Goal: Task Accomplishment & Management: Use online tool/utility

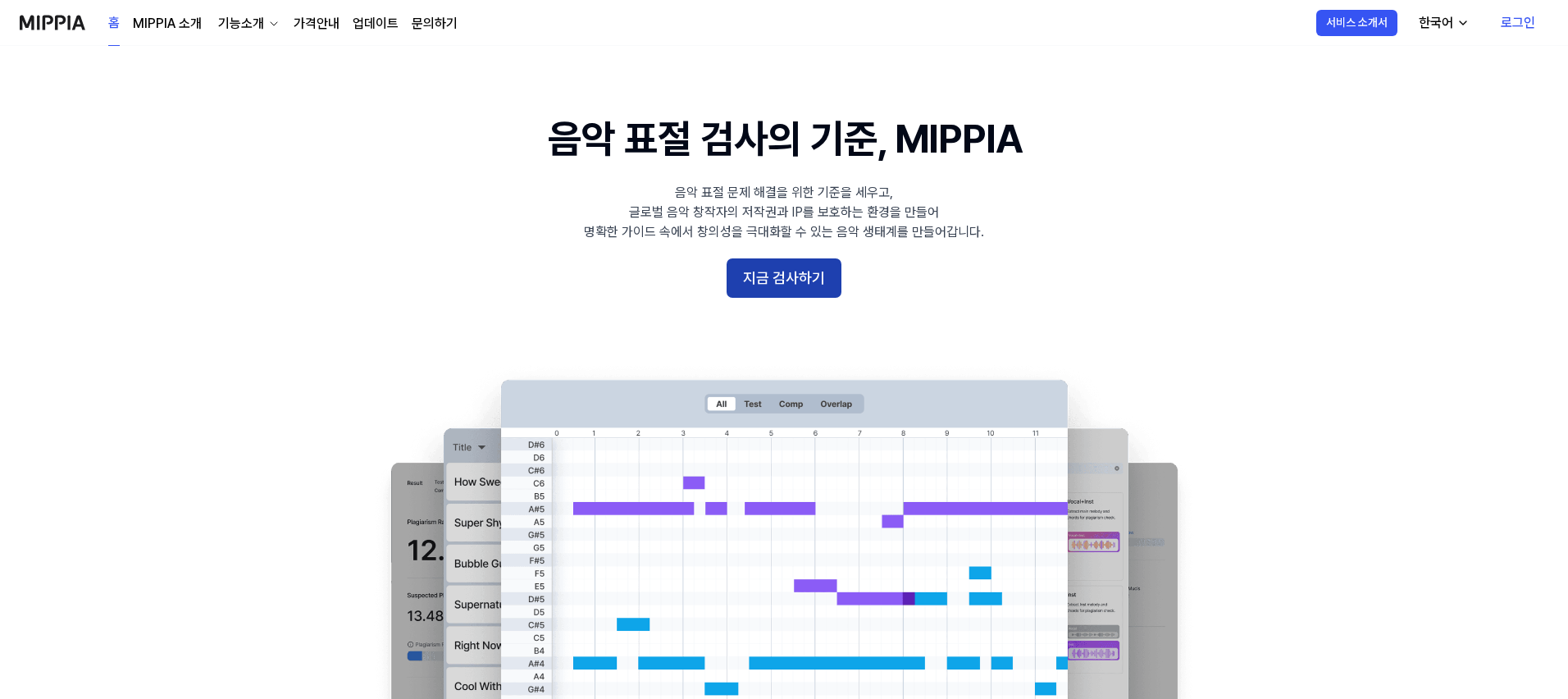
click at [773, 294] on button "지금 검사하기" at bounding box center [783, 277] width 115 height 39
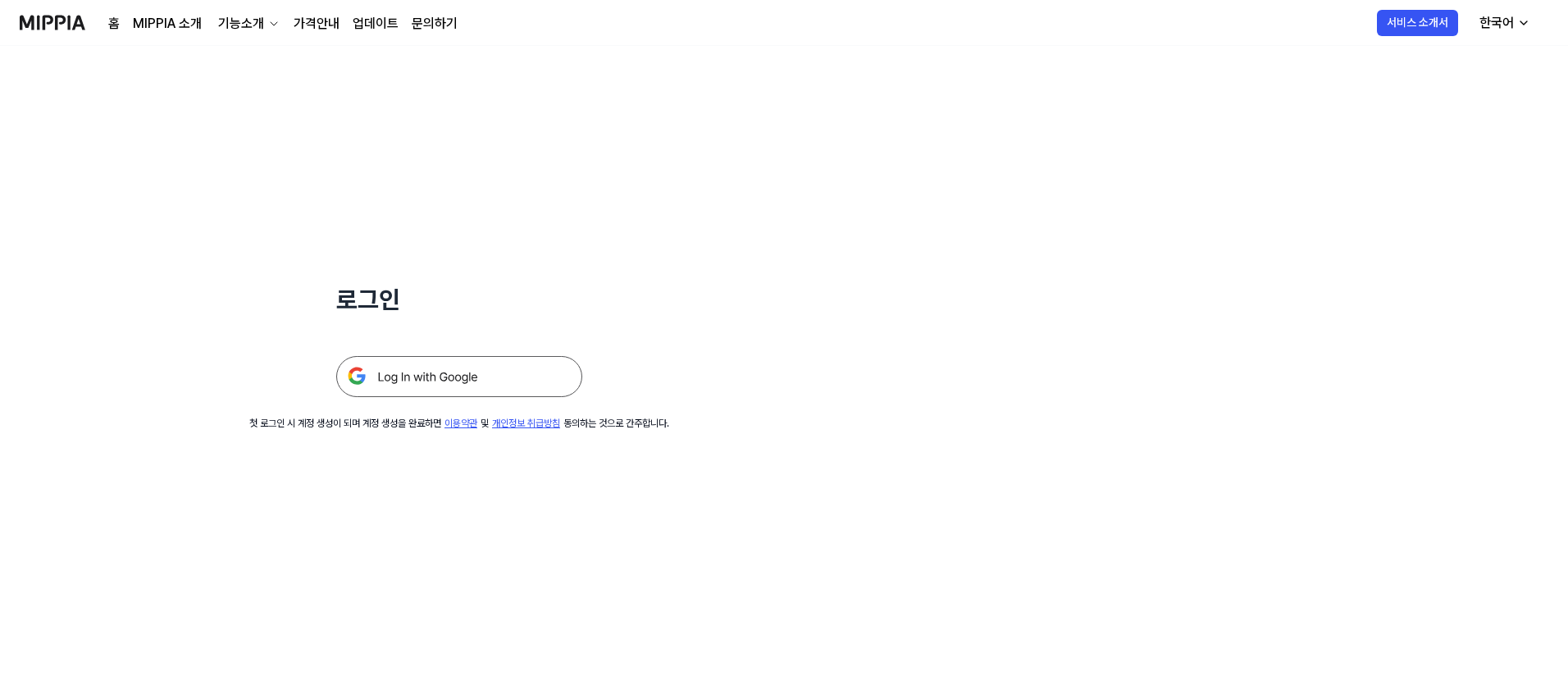
click at [490, 386] on img at bounding box center [459, 377] width 246 height 41
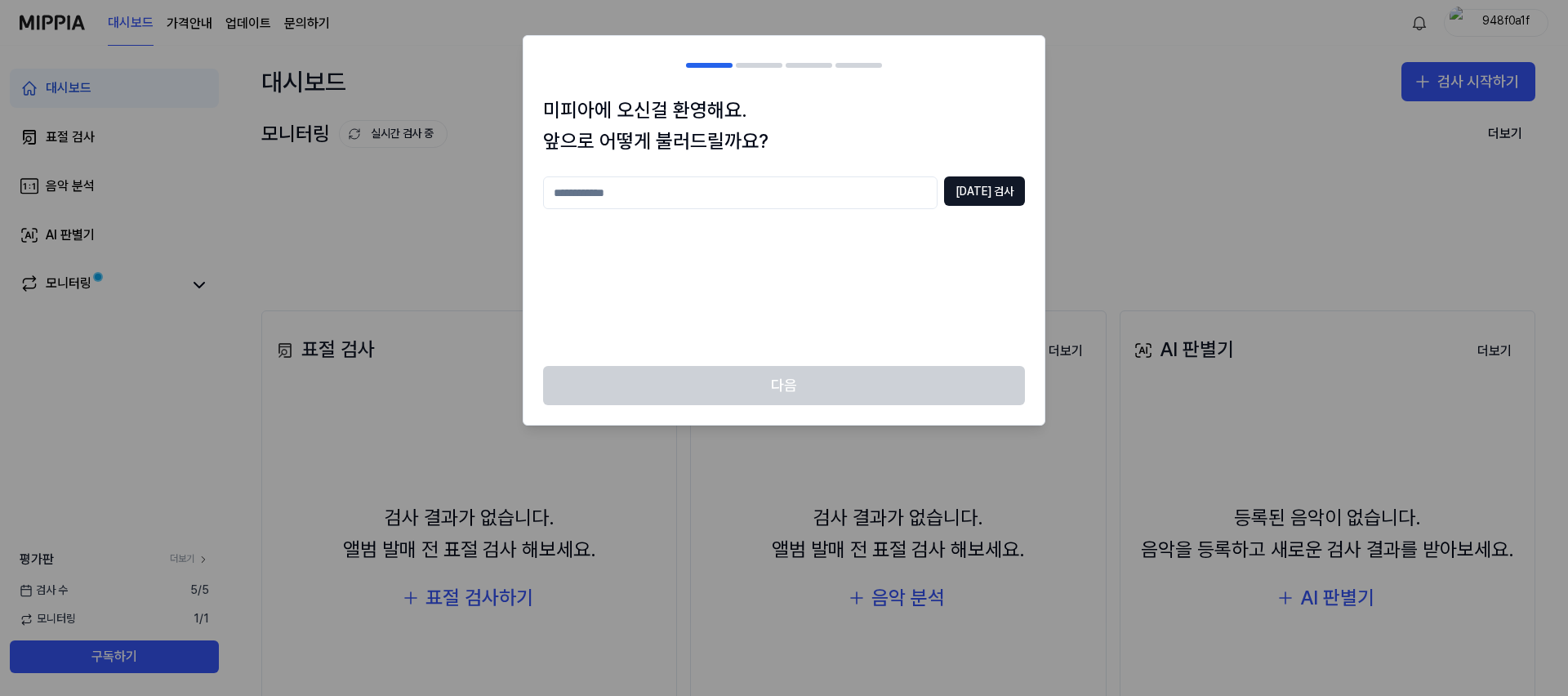
click at [875, 206] on input "text" at bounding box center [740, 193] width 395 height 33
type input "**"
click at [959, 193] on div "** [DATE] 검사" at bounding box center [784, 193] width 482 height 33
click at [969, 192] on button "[DATE] 검사" at bounding box center [984, 191] width 81 height 30
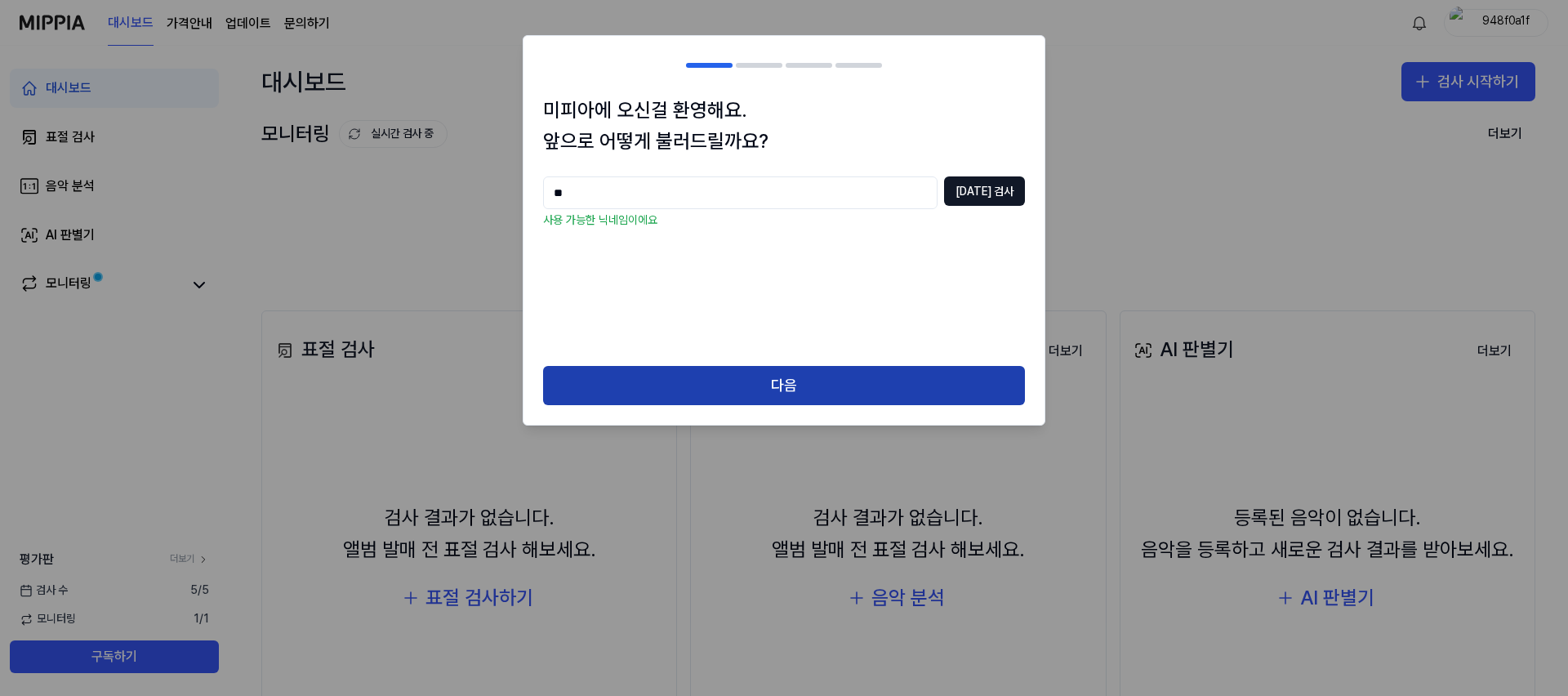
click at [777, 393] on button "다음" at bounding box center [784, 385] width 482 height 39
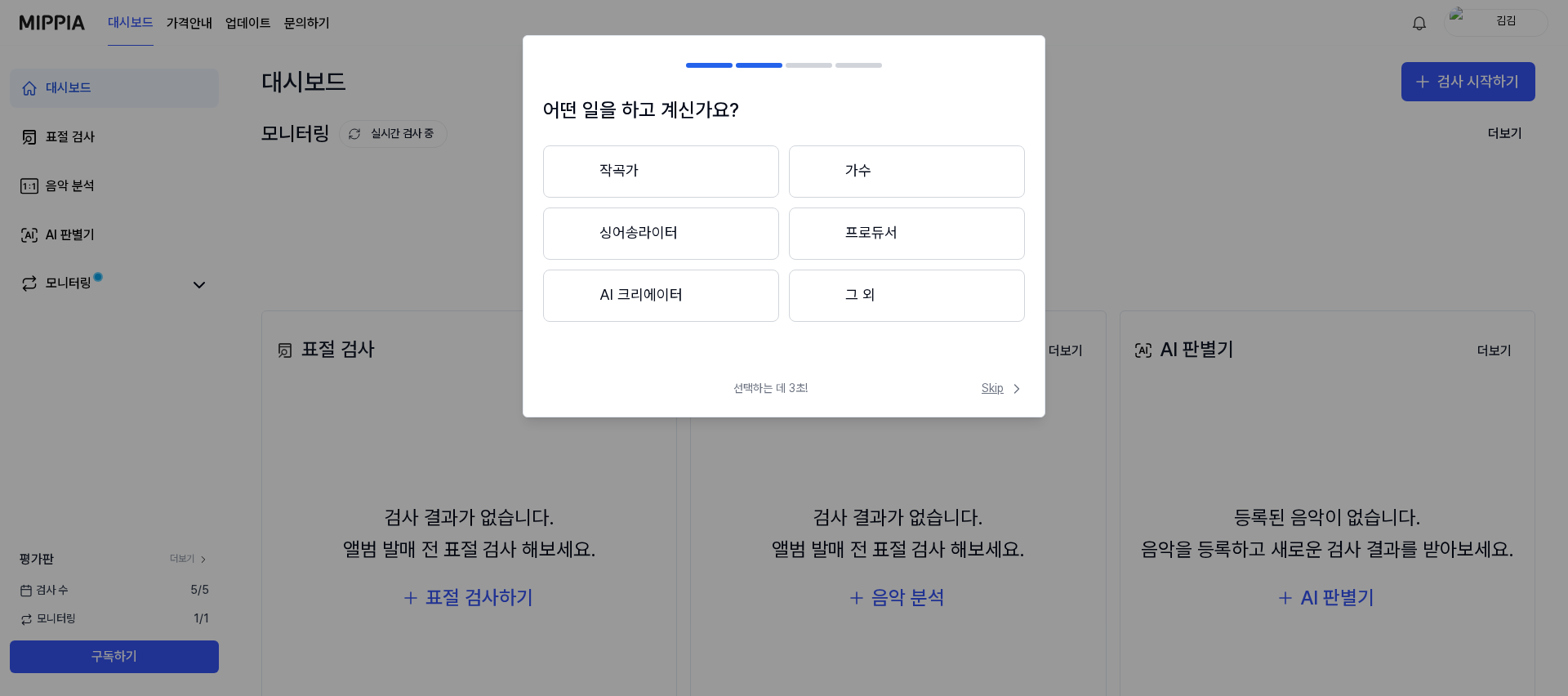
click at [999, 388] on span "Skip" at bounding box center [1003, 388] width 43 height 16
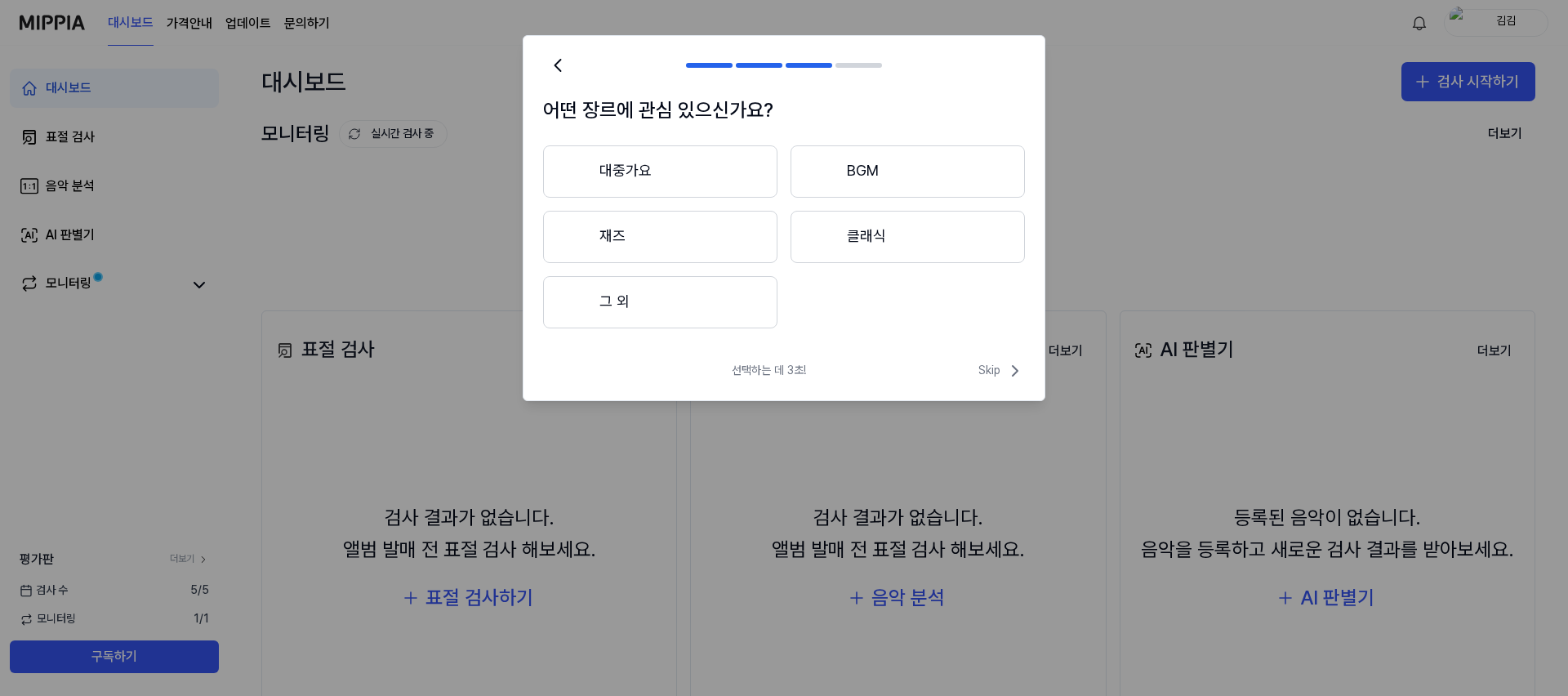
click at [993, 380] on div "선택하는 데 3초! Skip" at bounding box center [784, 380] width 521 height 39
click at [990, 367] on span "Skip" at bounding box center [1001, 370] width 46 height 19
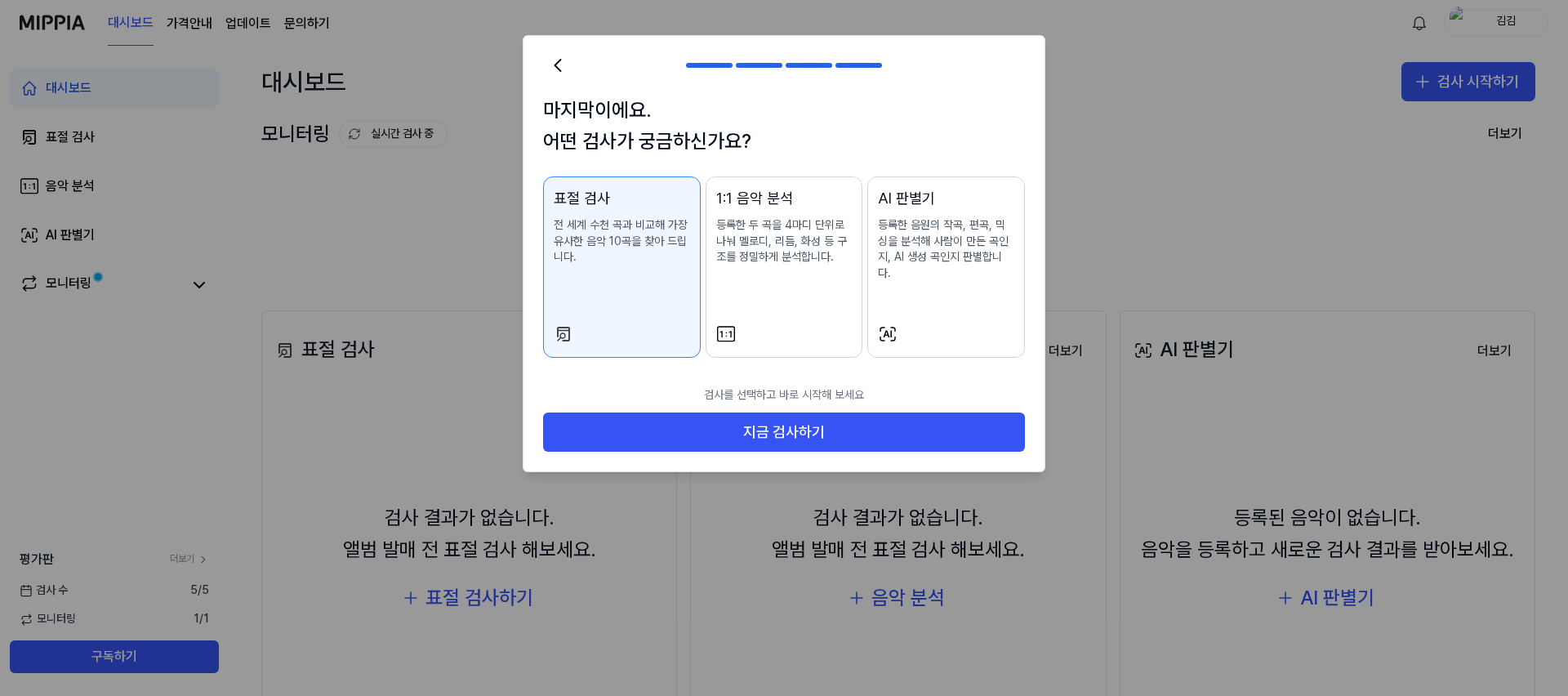
click at [668, 264] on p "전 세계 수천 곡과 비교해 가장 유사한 음악 10곡을 찾아 드립니다." at bounding box center [621, 241] width 136 height 48
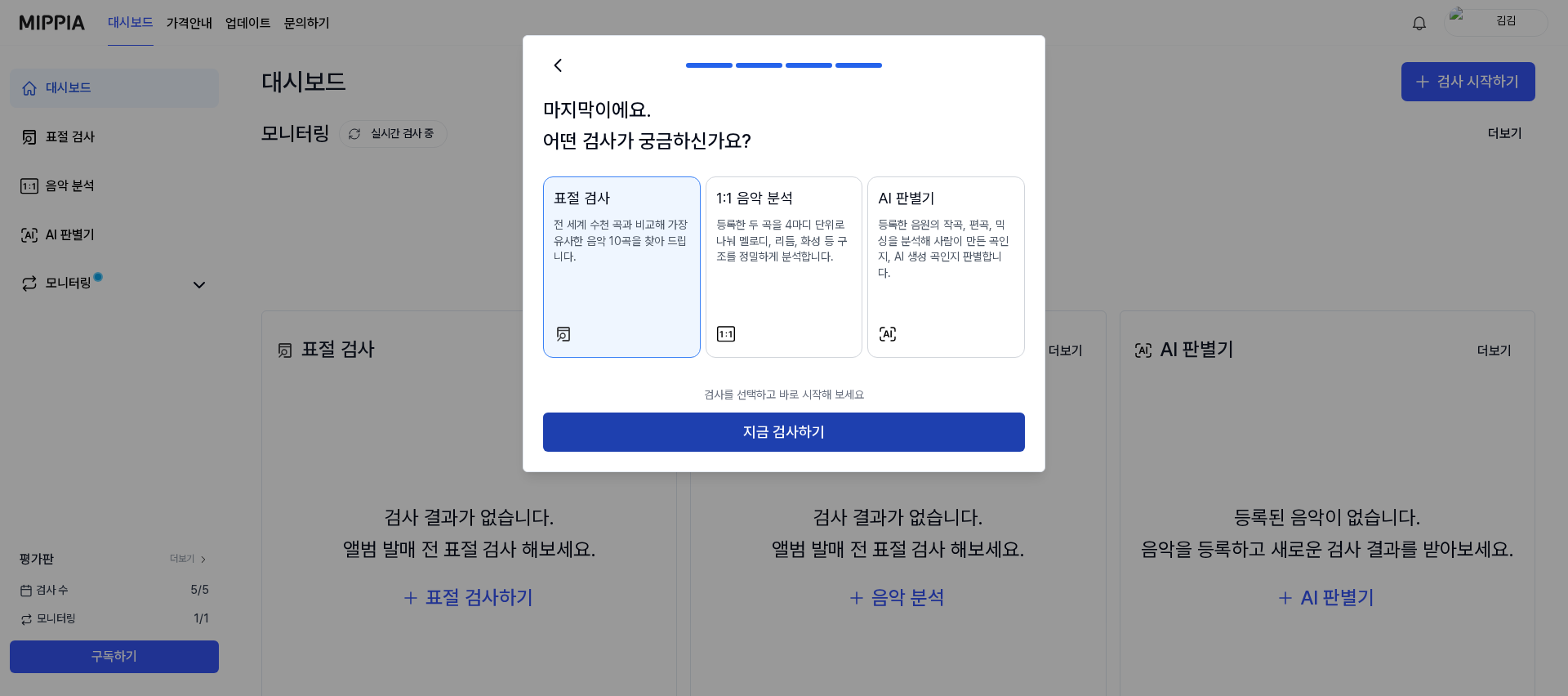
click at [743, 416] on button "지금 검사하기" at bounding box center [784, 432] width 482 height 39
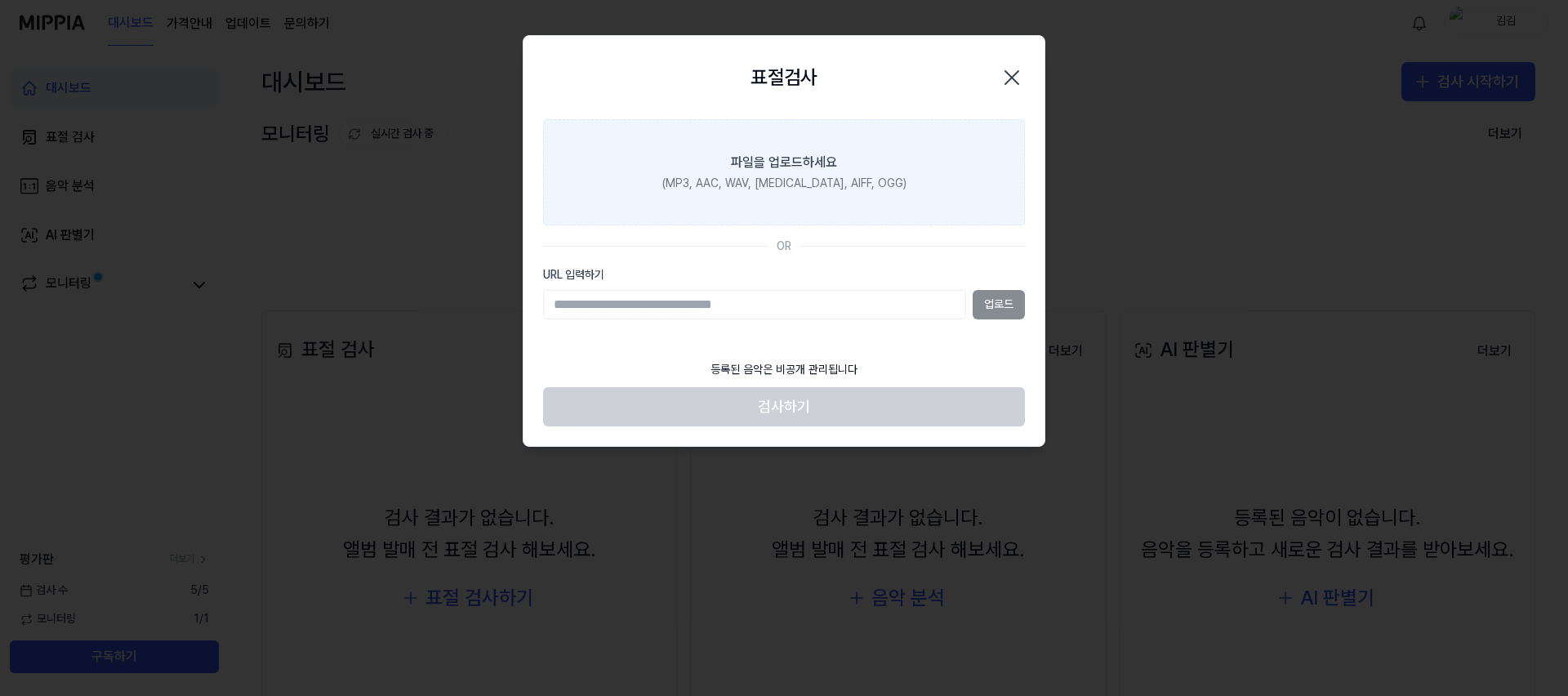
click at [683, 153] on label "파일을 업로드하세요 (MP3, AAC, WAV, [MEDICAL_DATA], AIFF, OGG)" at bounding box center [784, 172] width 482 height 106
click at [0, 0] on input "파일을 업로드하세요 (MP3, AAC, WAV, [MEDICAL_DATA], AIFF, OGG)" at bounding box center [0, 0] width 0 height 0
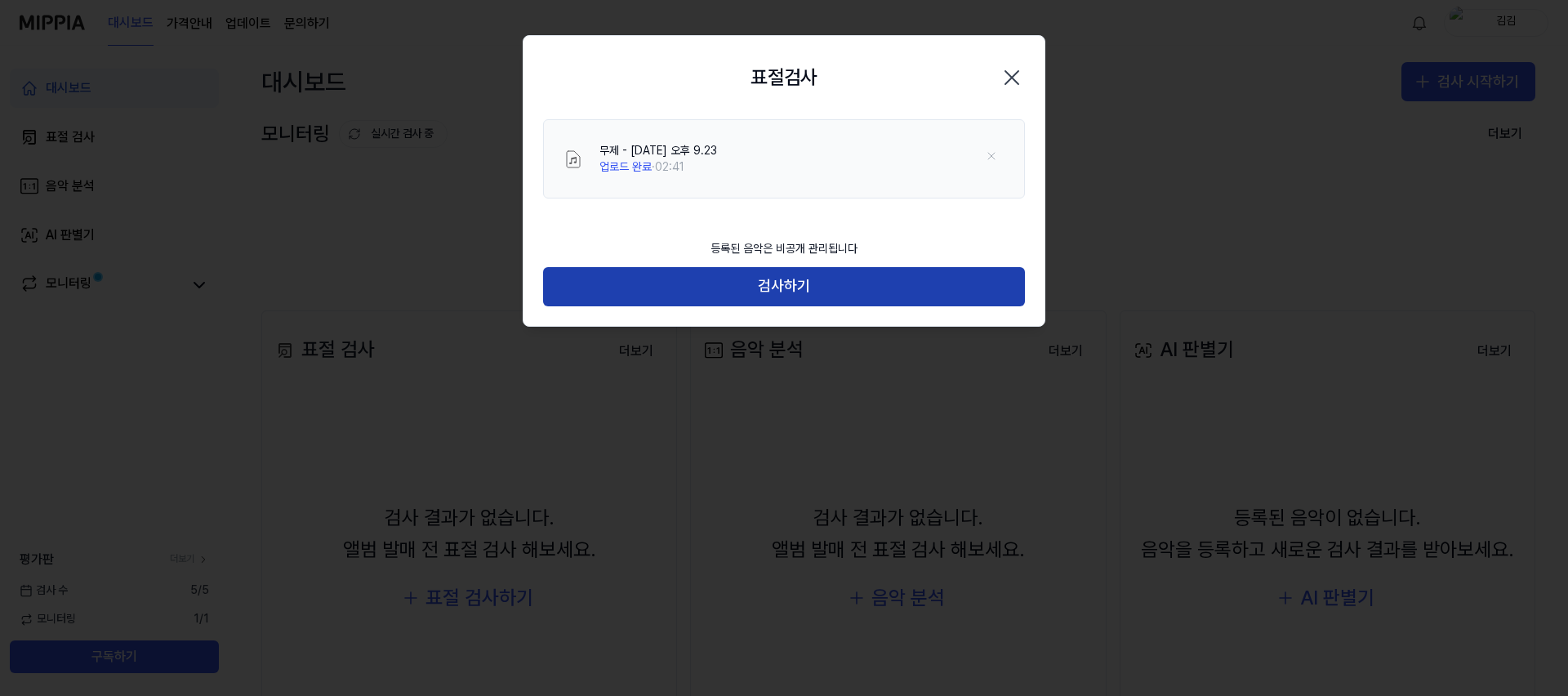
click at [848, 283] on button "검사하기" at bounding box center [784, 286] width 482 height 39
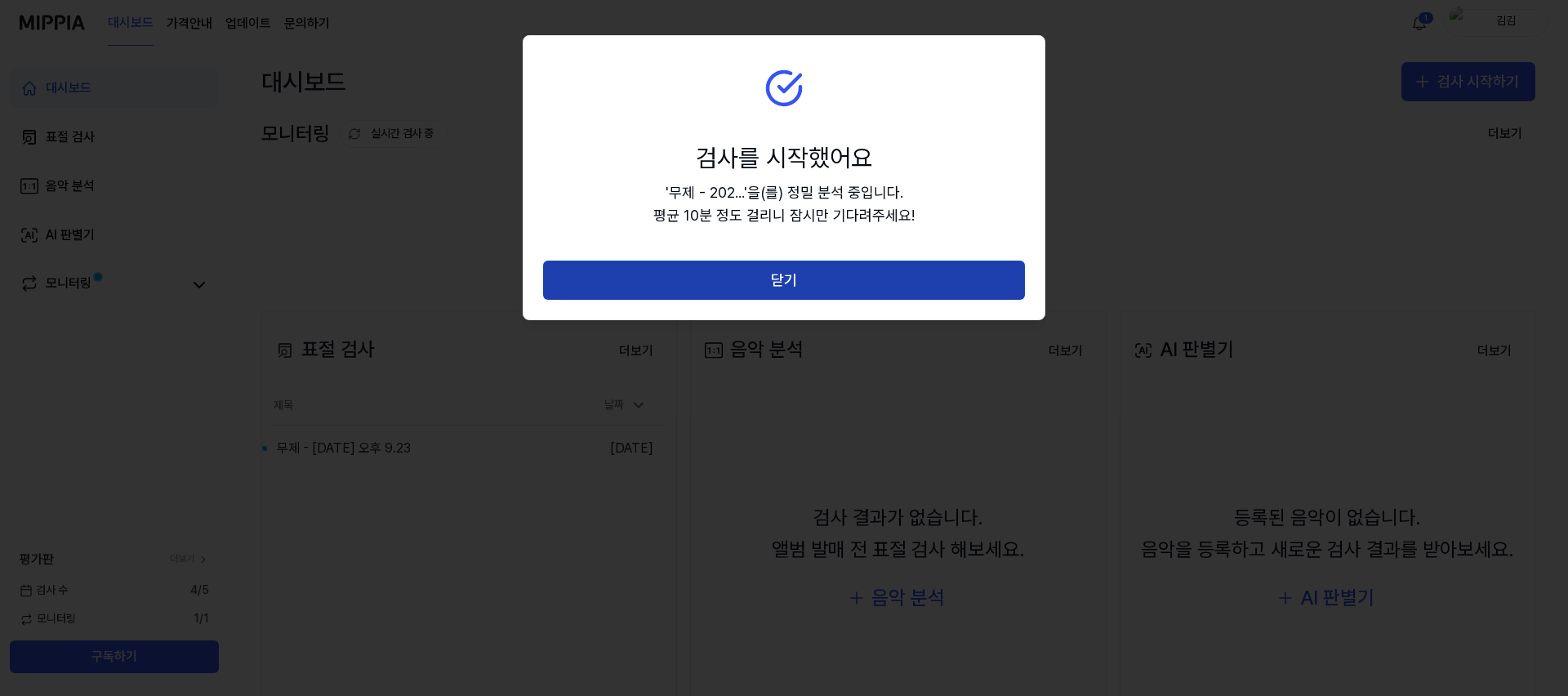
click at [717, 270] on button "닫기" at bounding box center [784, 280] width 482 height 39
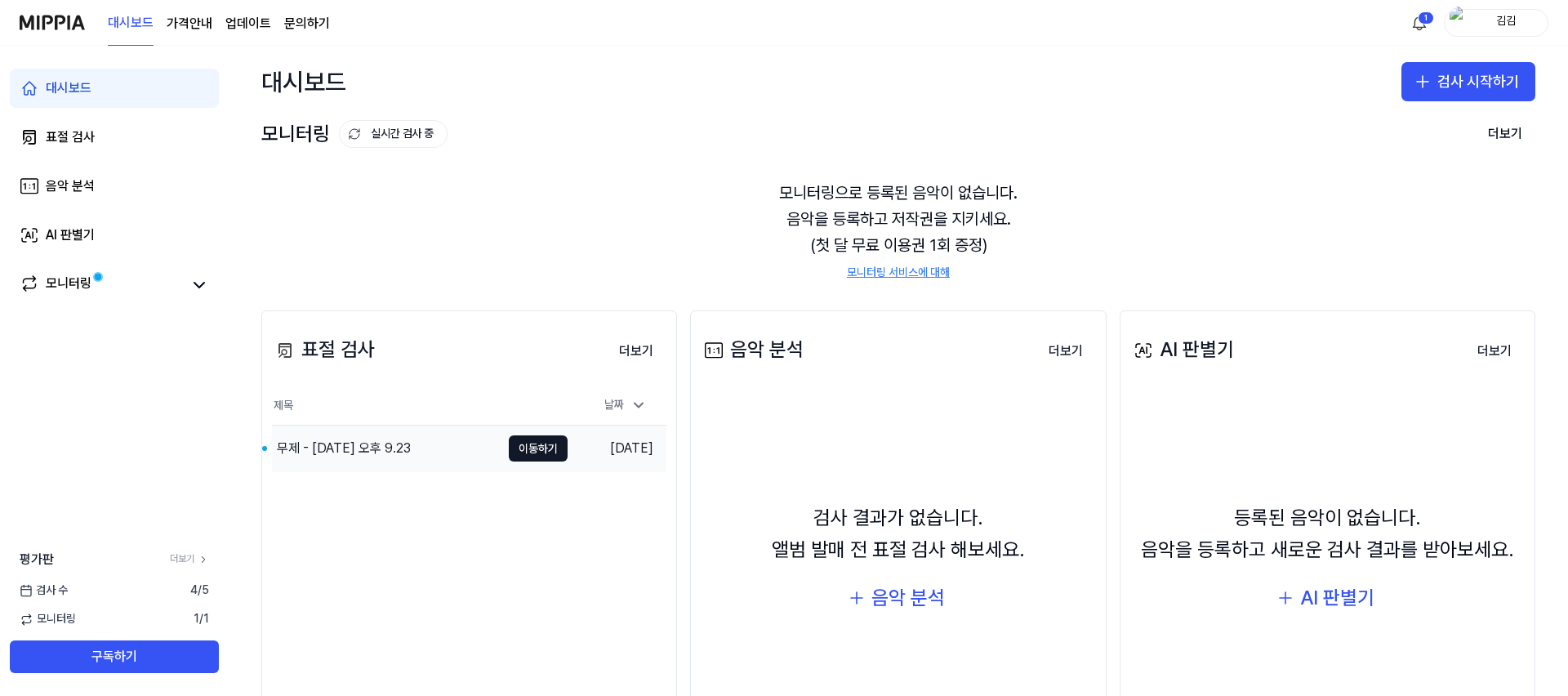
click at [469, 454] on div "무제 - [DATE] 오후 9.23" at bounding box center [386, 449] width 229 height 46
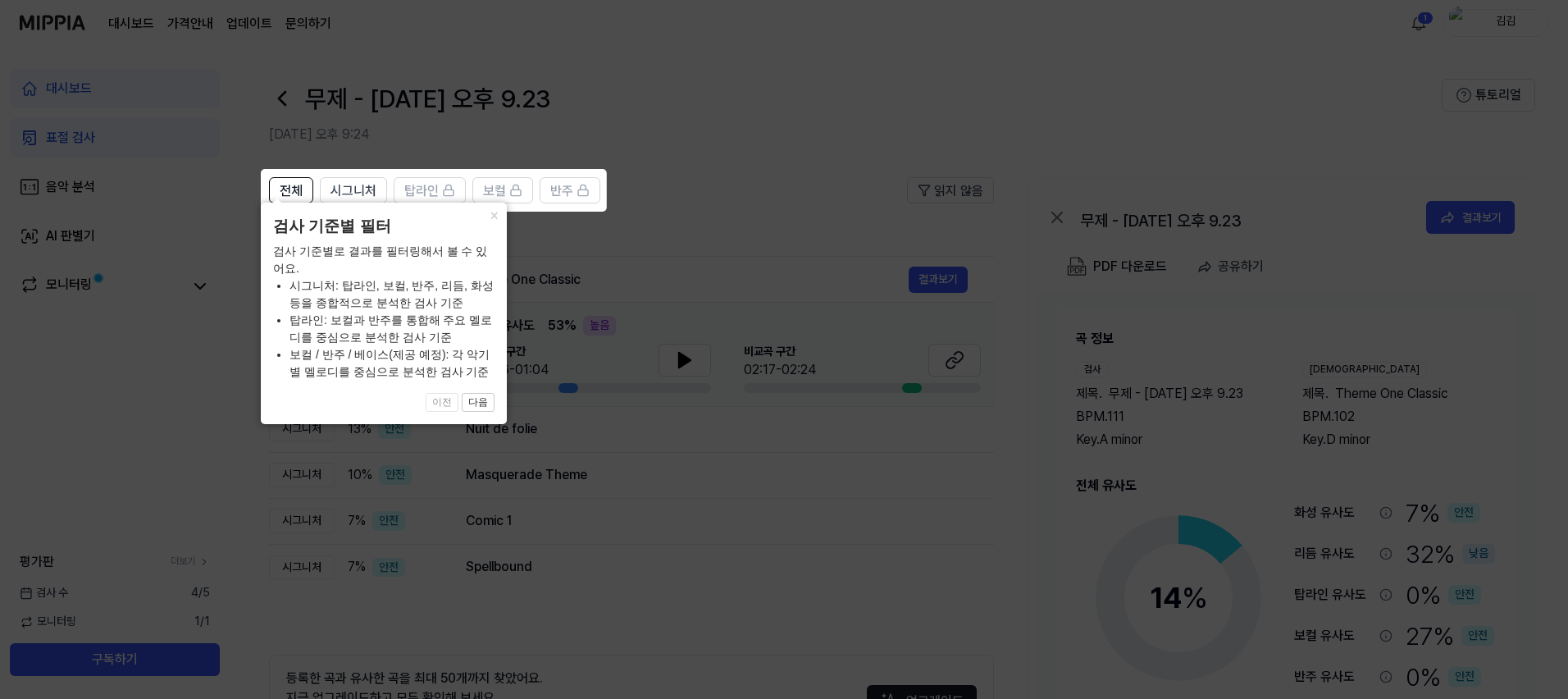
click at [628, 255] on icon at bounding box center [787, 350] width 1575 height 699
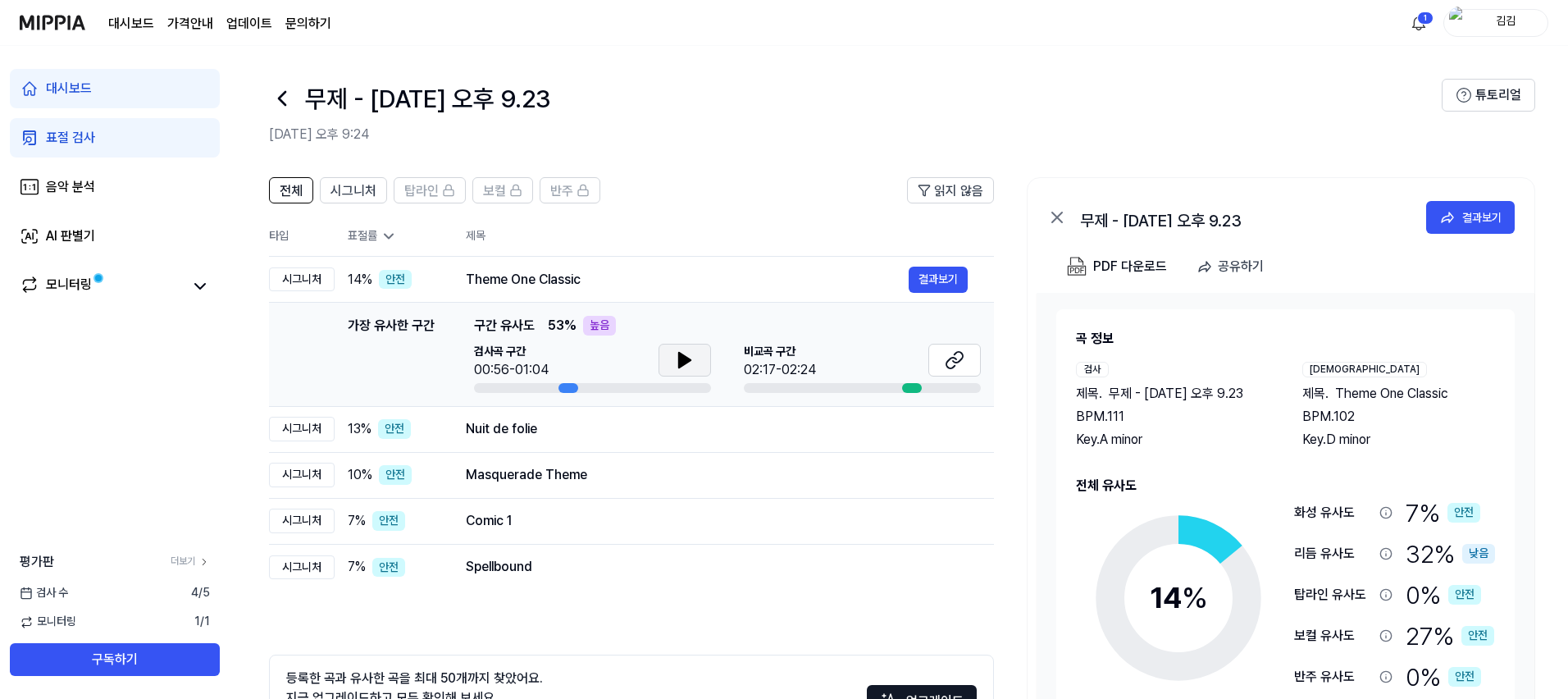
click at [663, 355] on button at bounding box center [685, 360] width 53 height 33
click at [688, 358] on icon at bounding box center [688, 360] width 3 height 13
click at [966, 355] on button at bounding box center [955, 360] width 53 height 33
click at [955, 279] on button "결과보기" at bounding box center [938, 279] width 59 height 26
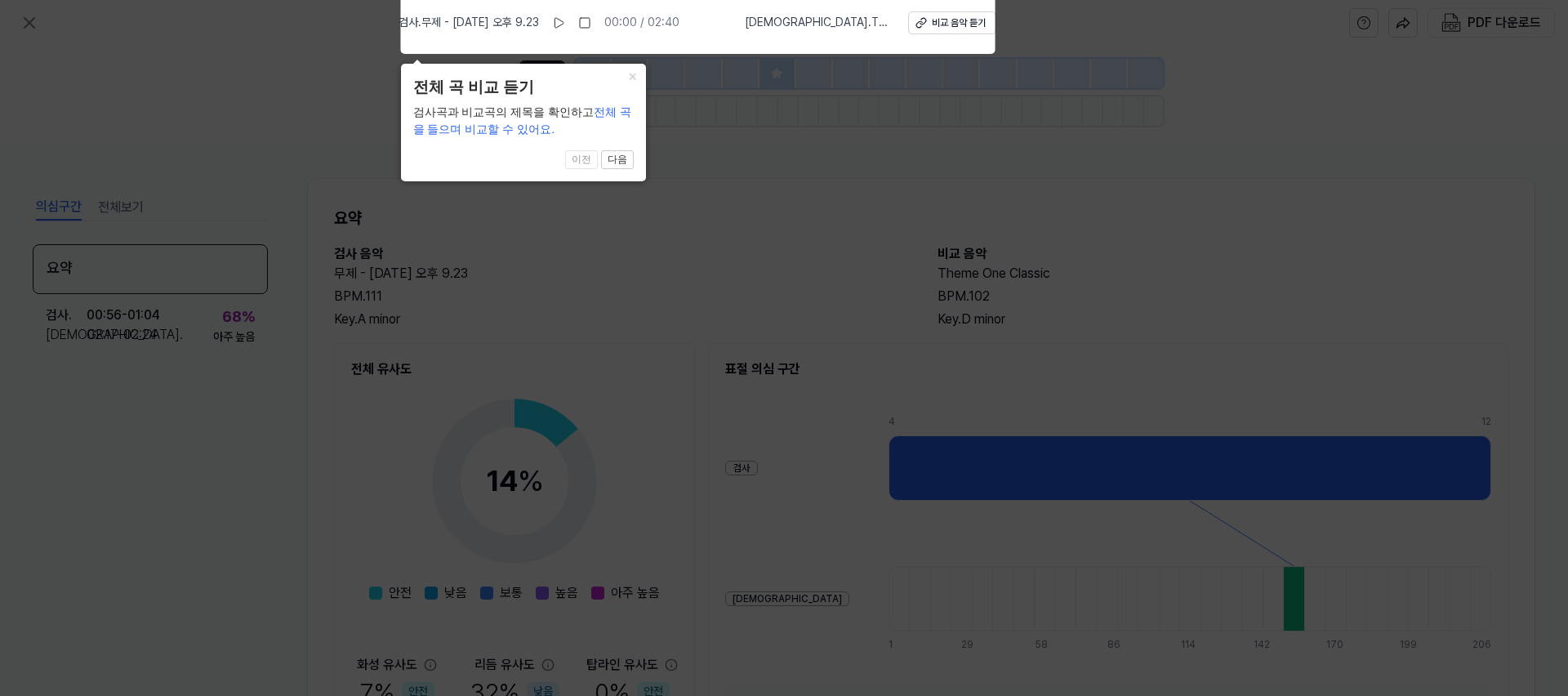
click at [697, 166] on icon at bounding box center [784, 343] width 1568 height 704
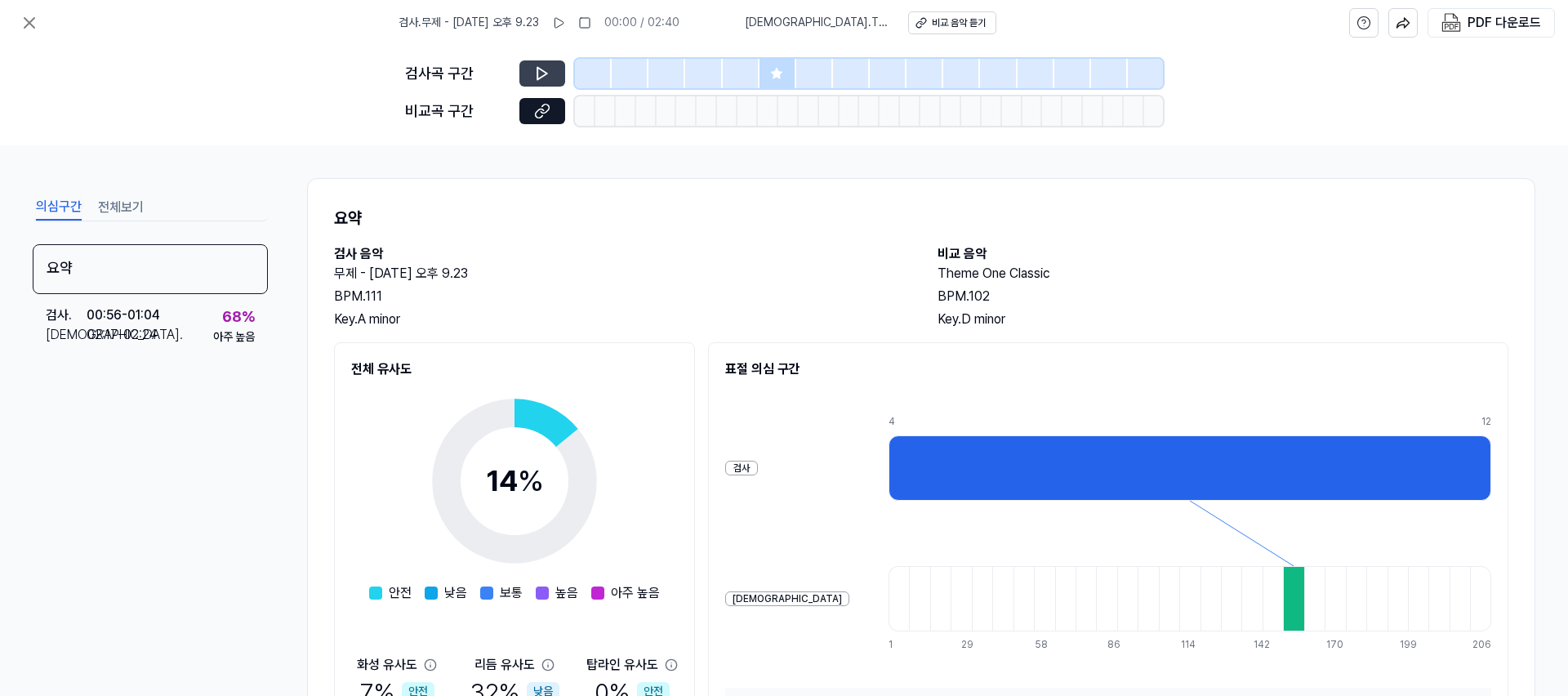
click at [547, 76] on icon at bounding box center [542, 73] width 16 height 16
click at [546, 72] on icon at bounding box center [542, 73] width 10 height 12
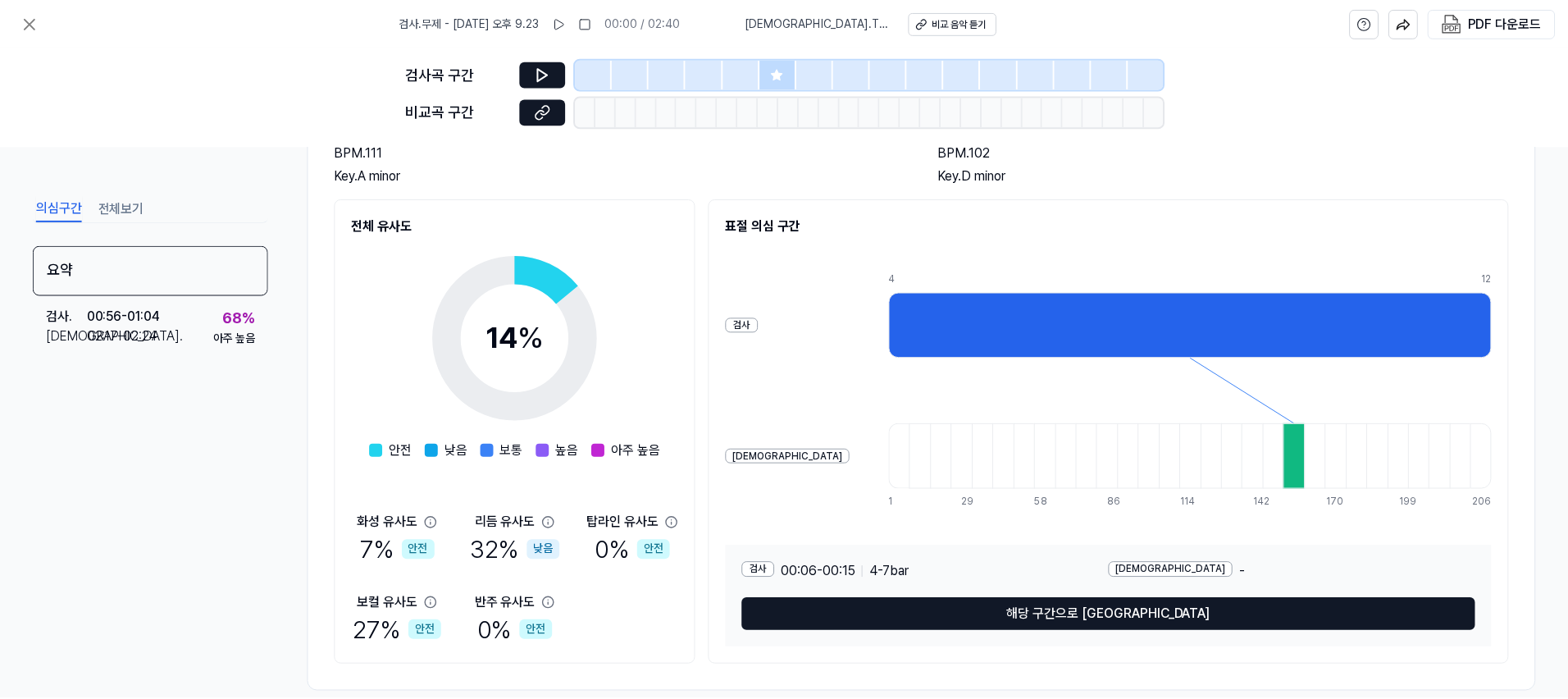
scroll to position [171, 0]
